Goal: Information Seeking & Learning: Learn about a topic

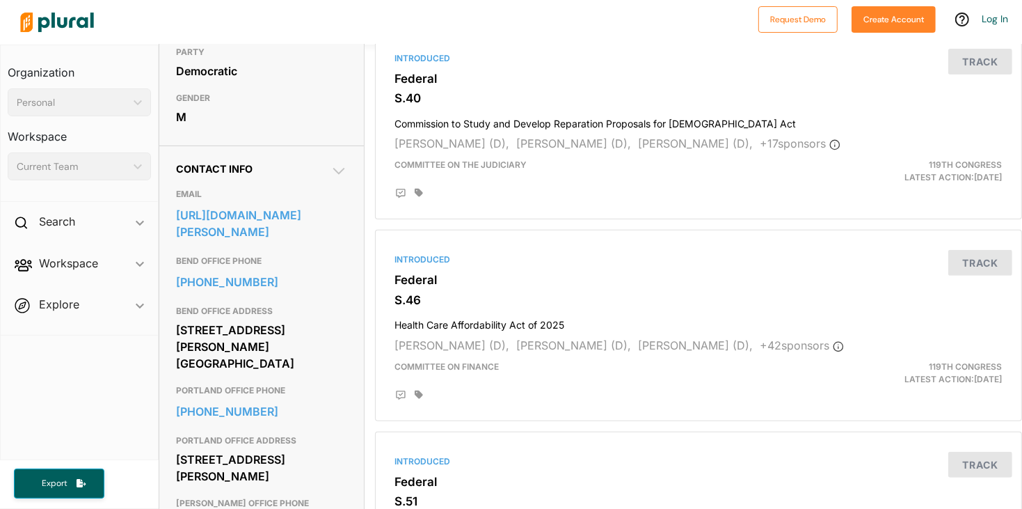
scroll to position [335, 0]
click at [277, 239] on link "[URL][DOMAIN_NAME][PERSON_NAME]" at bounding box center [261, 222] width 170 height 38
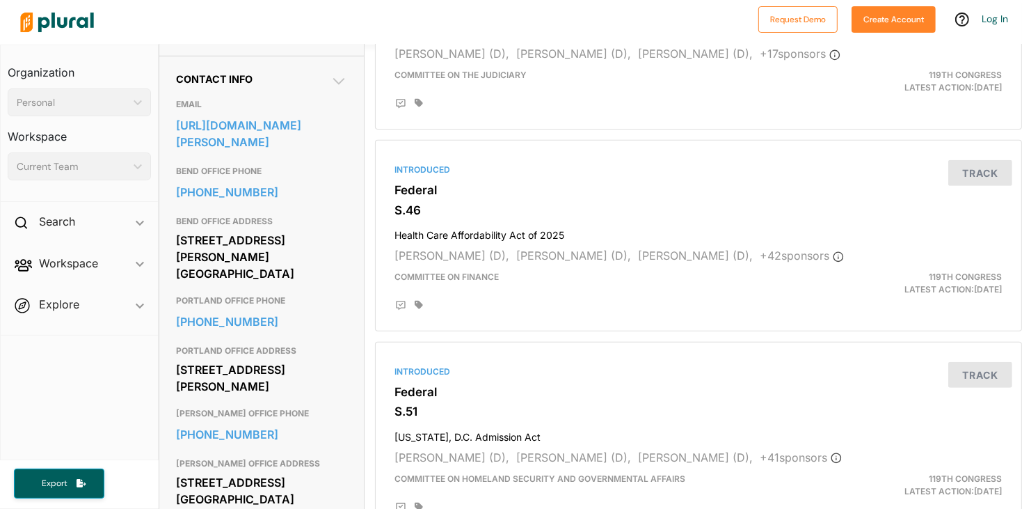
scroll to position [416, 10]
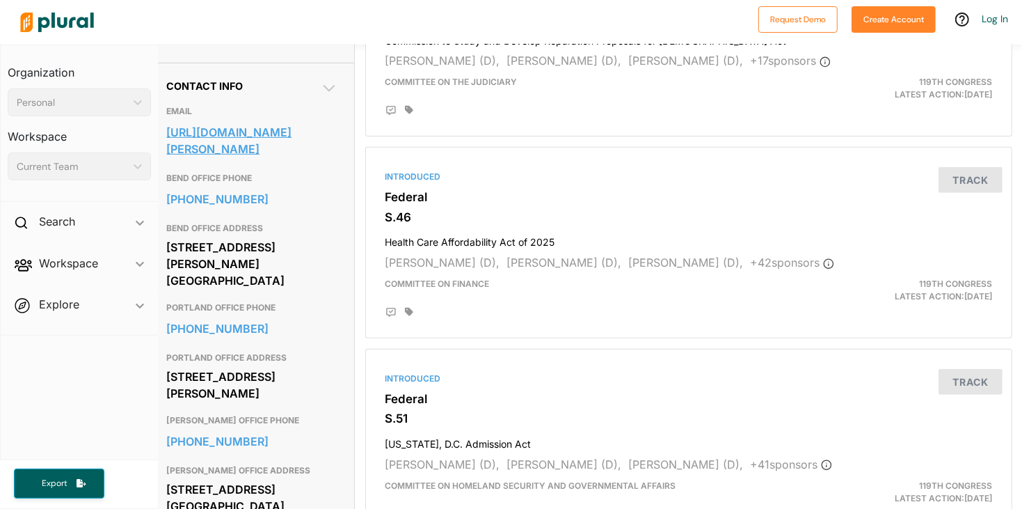
click at [196, 159] on link "[URL][DOMAIN_NAME][PERSON_NAME]" at bounding box center [251, 141] width 170 height 38
click at [536, 304] on div at bounding box center [688, 310] width 607 height 15
